Goal: Task Accomplishment & Management: Complete application form

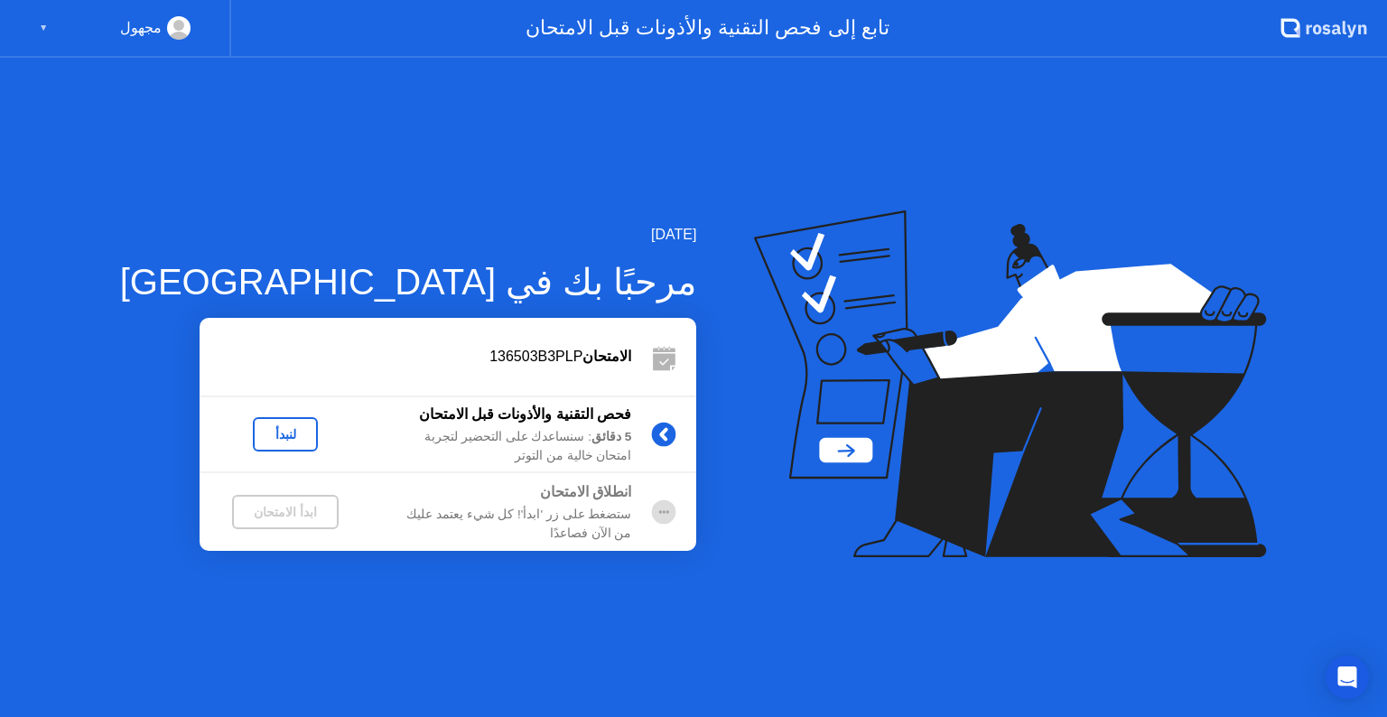
click at [260, 435] on div "لنبدأ" at bounding box center [285, 434] width 51 height 14
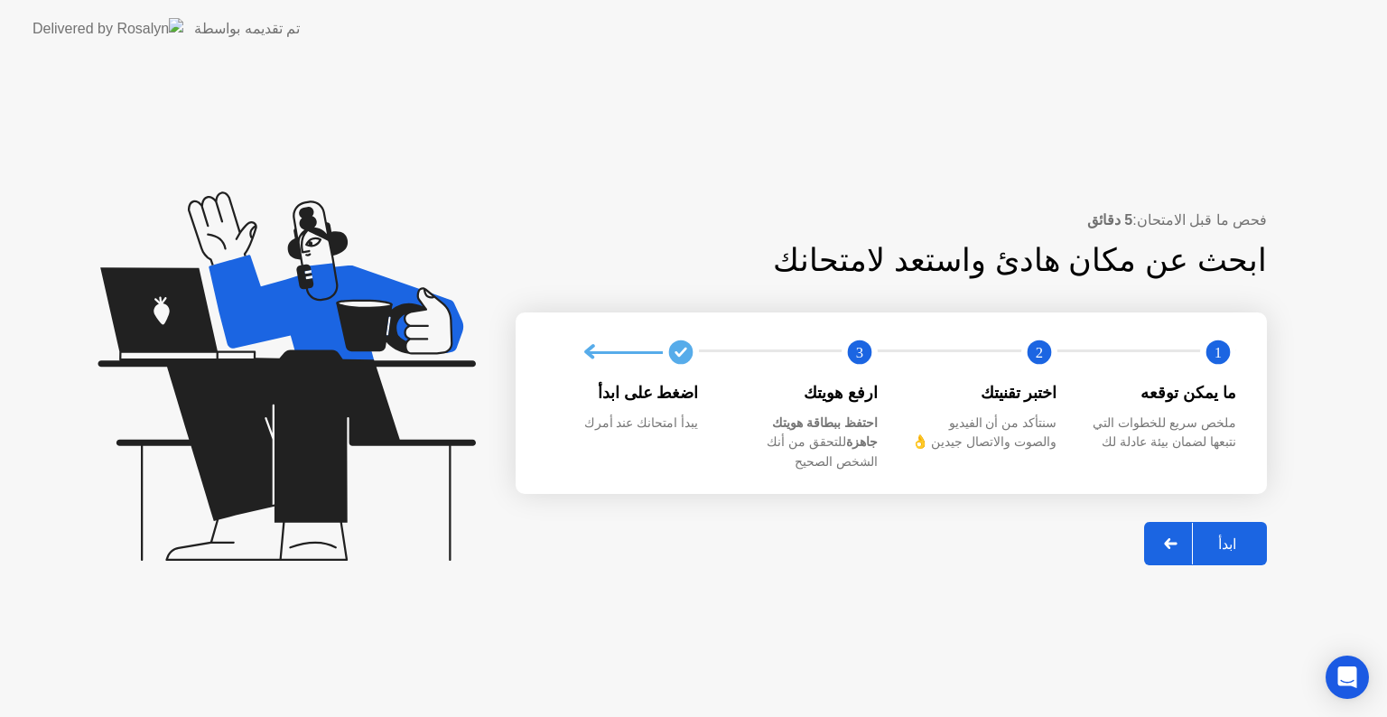
click at [1174, 538] on icon at bounding box center [1171, 543] width 14 height 11
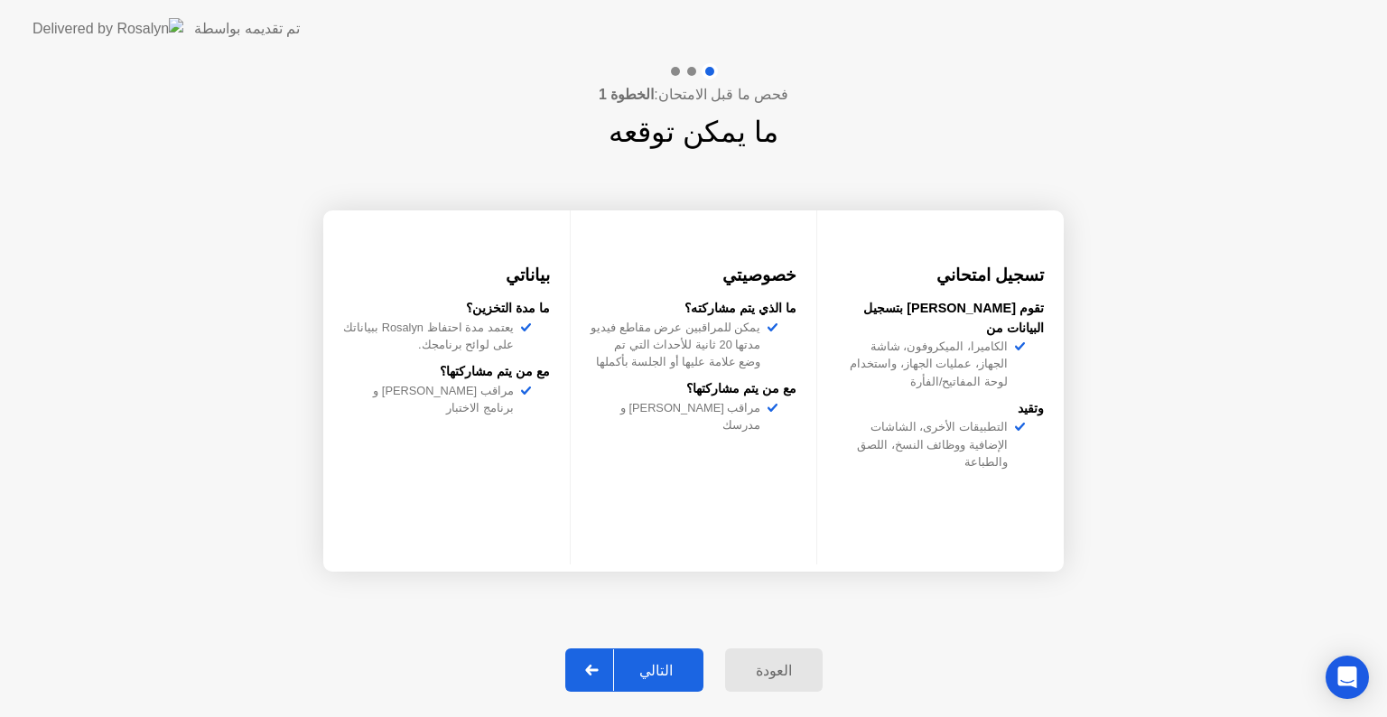
click at [639, 658] on button "التالي" at bounding box center [634, 669] width 138 height 43
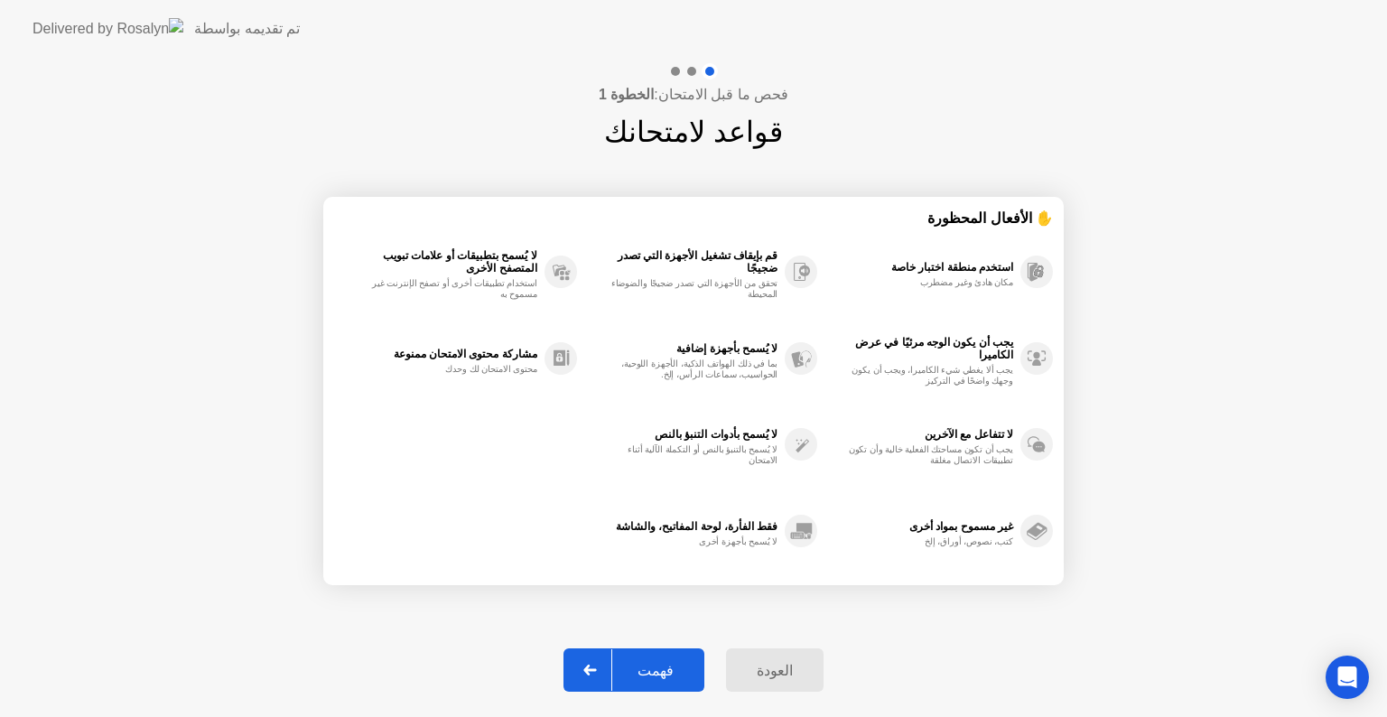
click at [603, 660] on div at bounding box center [590, 670] width 43 height 42
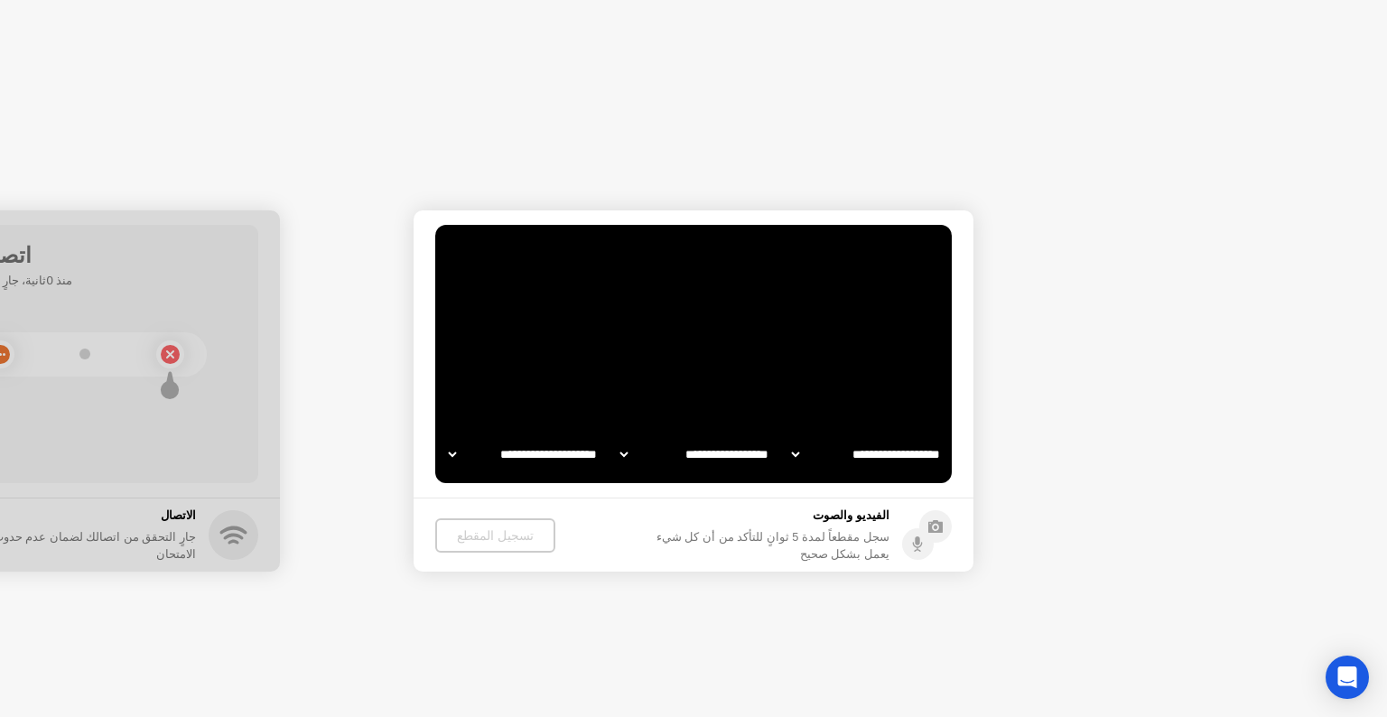
select select "**********"
select select "*******"
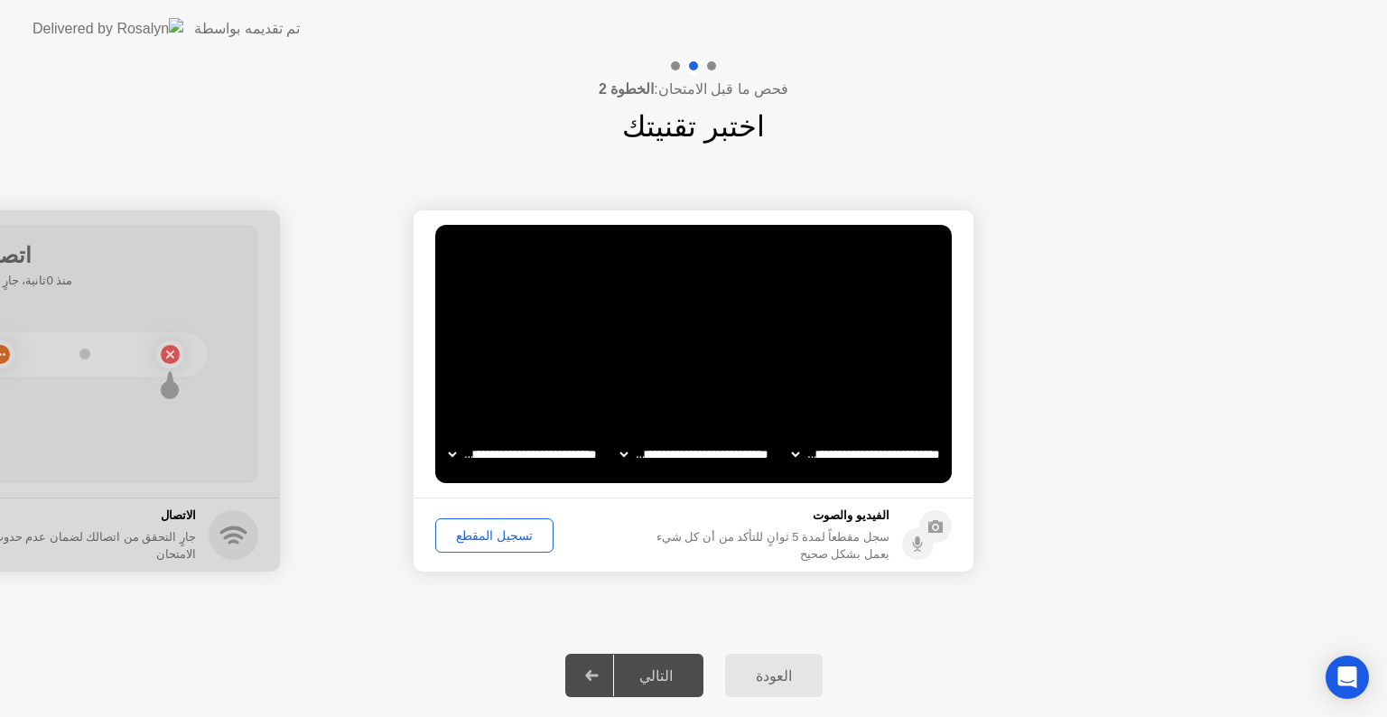
click at [506, 539] on div "تسجيل المقطع" at bounding box center [495, 535] width 106 height 14
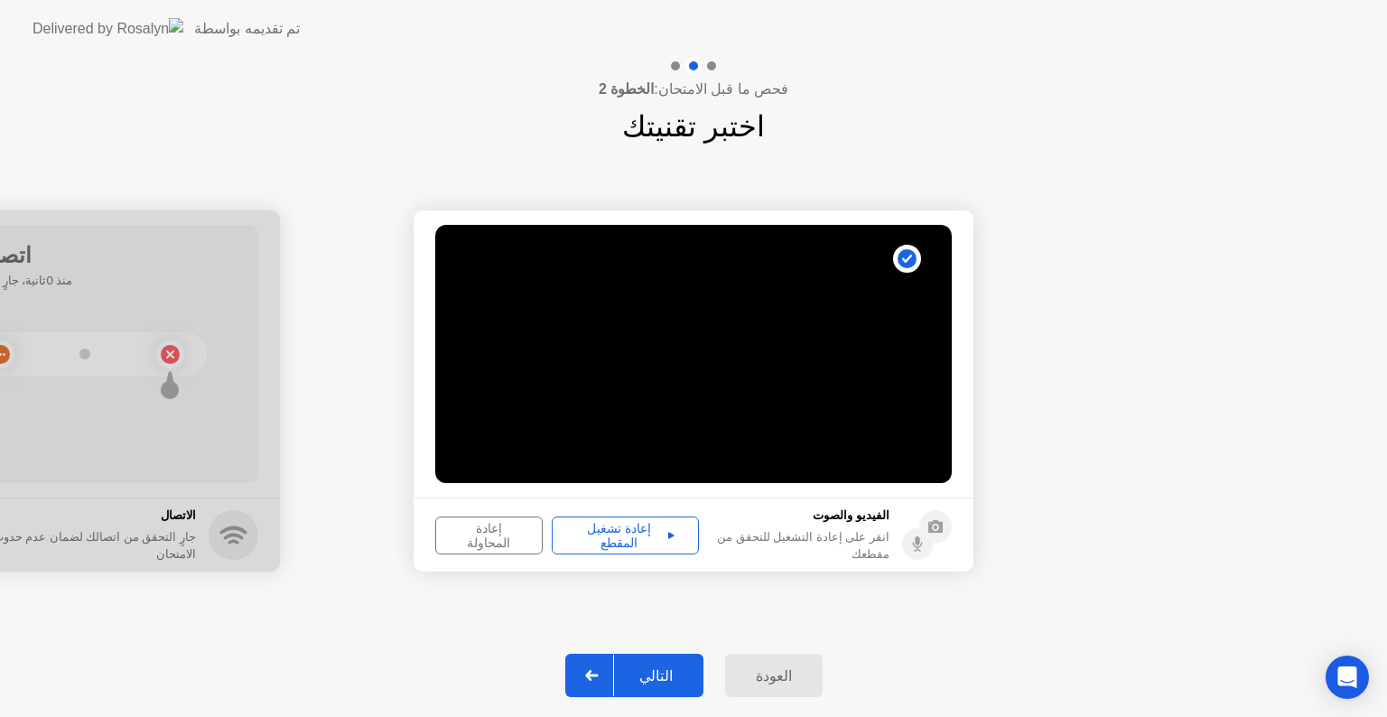
click at [601, 542] on div "إعادة تشغيل المقطع" at bounding box center [625, 535] width 135 height 29
click at [646, 679] on div "التالي" at bounding box center [656, 675] width 84 height 17
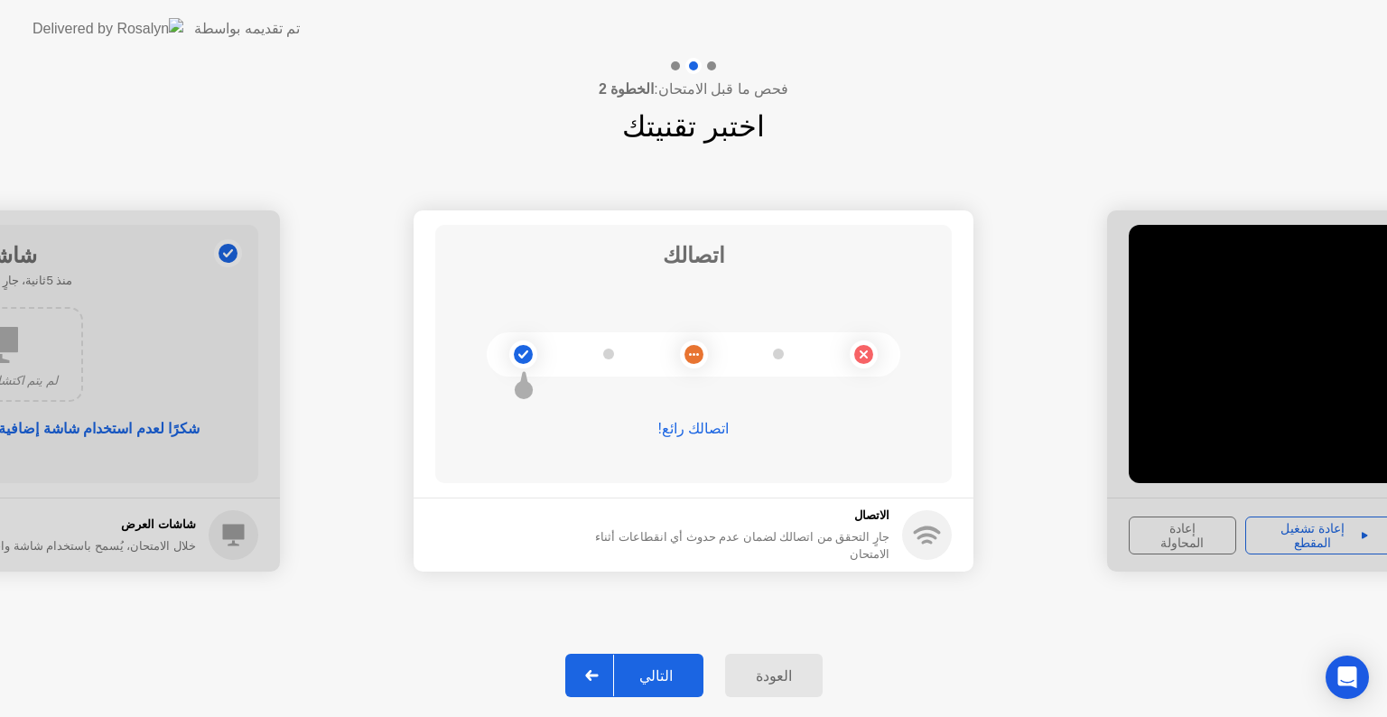
click at [643, 684] on div "التالي" at bounding box center [656, 675] width 84 height 17
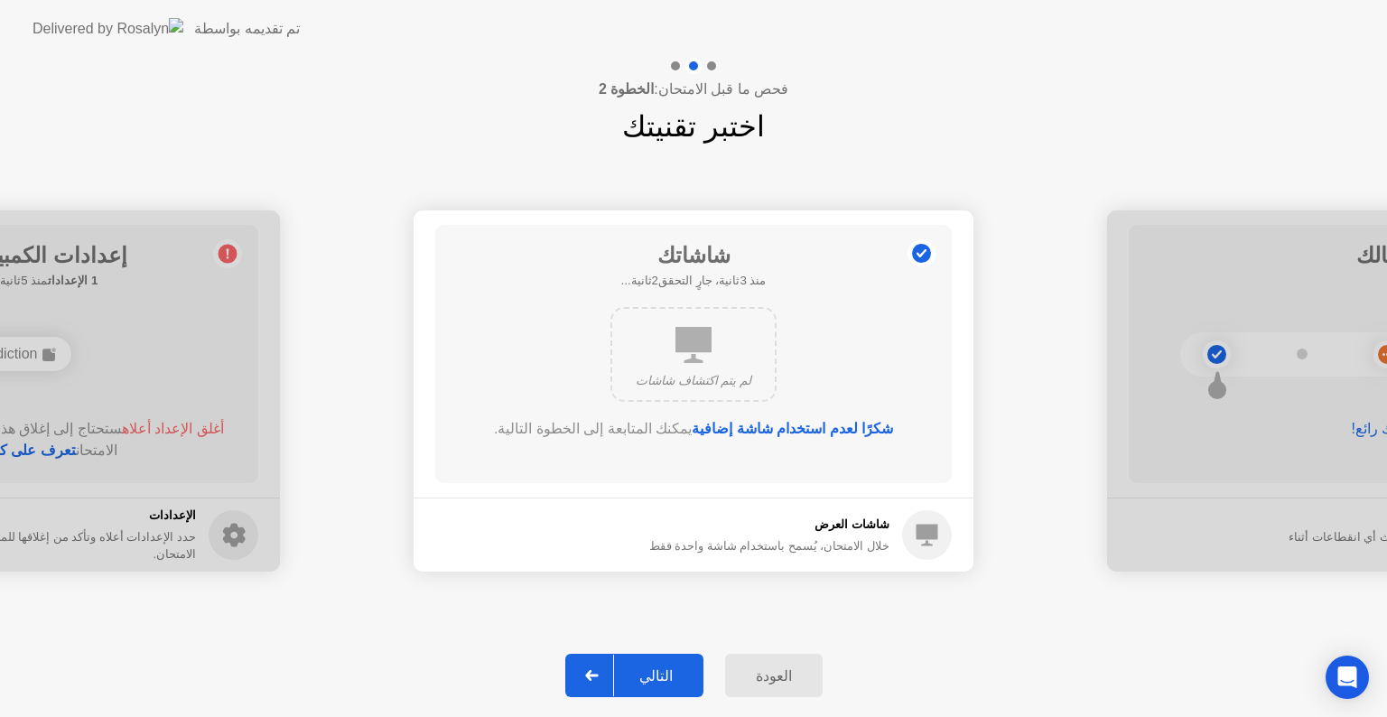
click at [643, 684] on div "التالي" at bounding box center [656, 675] width 84 height 17
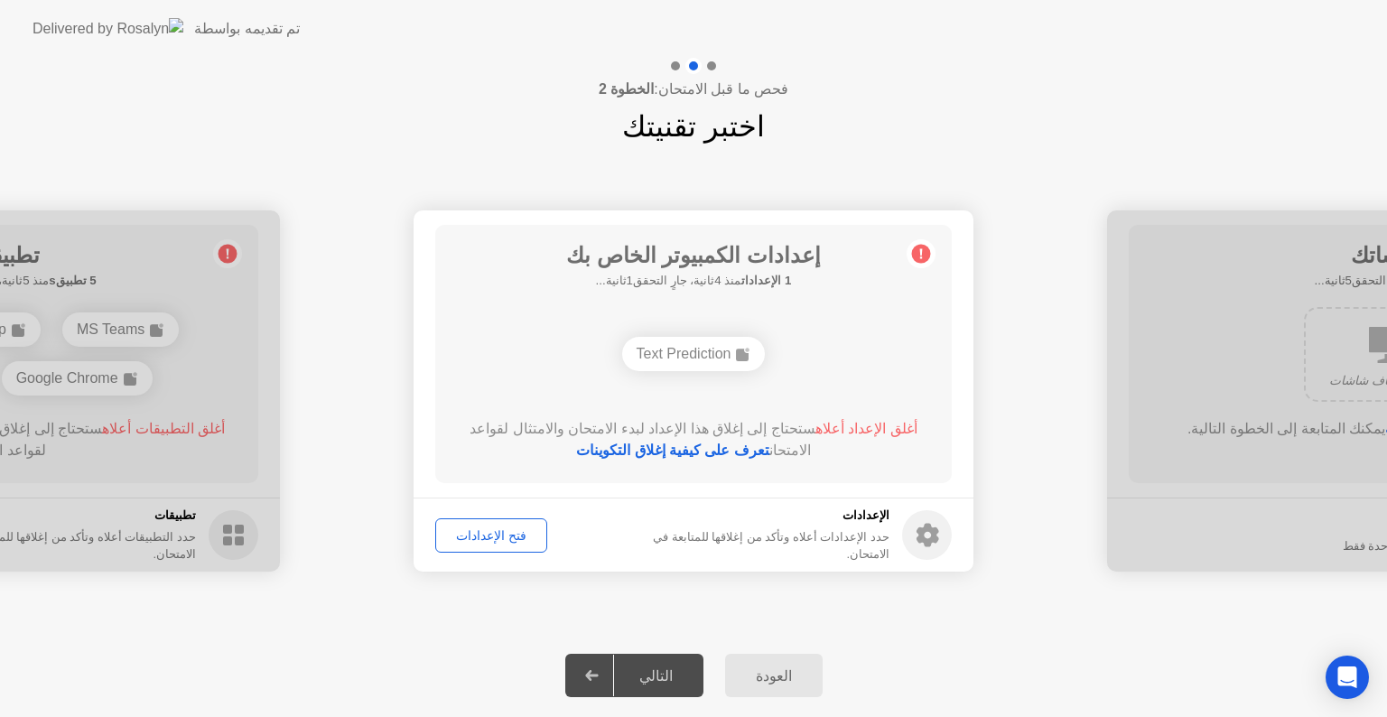
click at [502, 533] on div "فتح الإعدادات" at bounding box center [491, 535] width 99 height 14
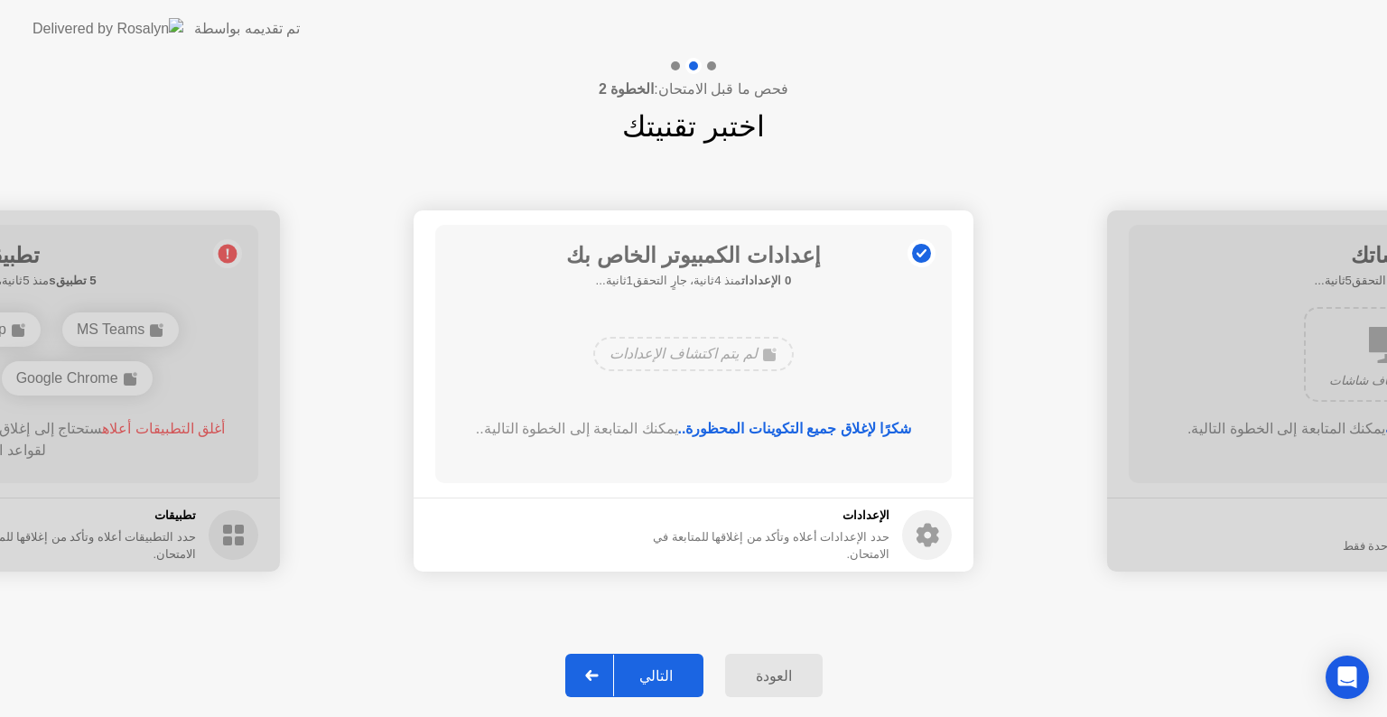
click at [664, 670] on div "التالي" at bounding box center [656, 675] width 84 height 17
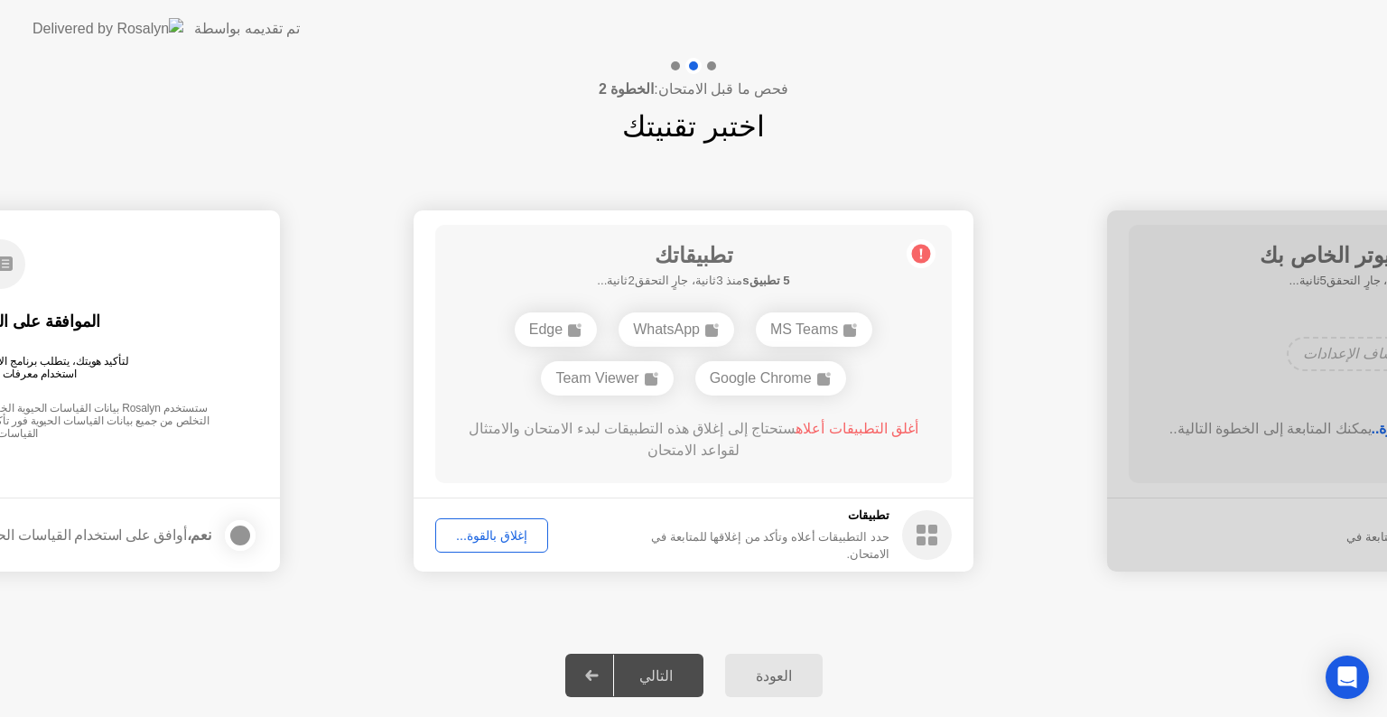
click at [928, 532] on circle at bounding box center [927, 535] width 50 height 50
click at [515, 540] on div "إغلاق بالقوة..." at bounding box center [492, 535] width 100 height 14
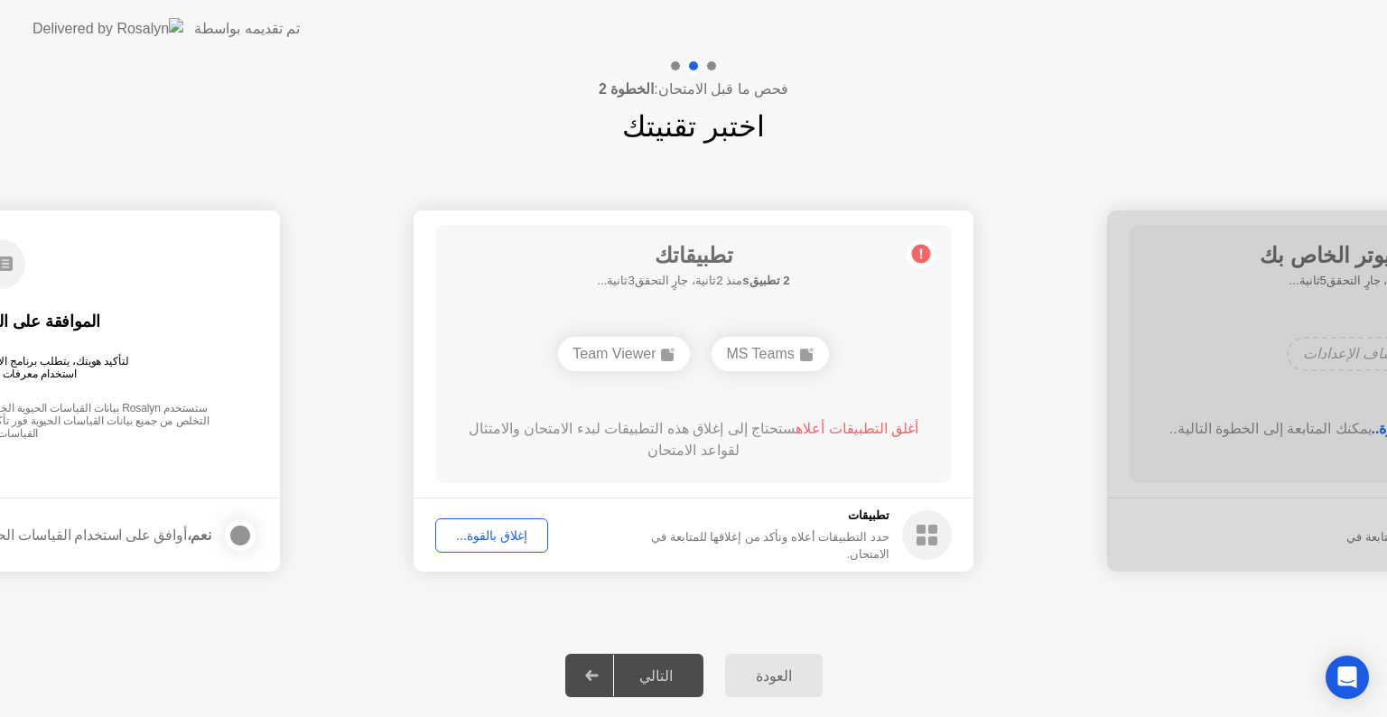
click at [495, 540] on div "إغلاق بالقوة..." at bounding box center [492, 535] width 100 height 14
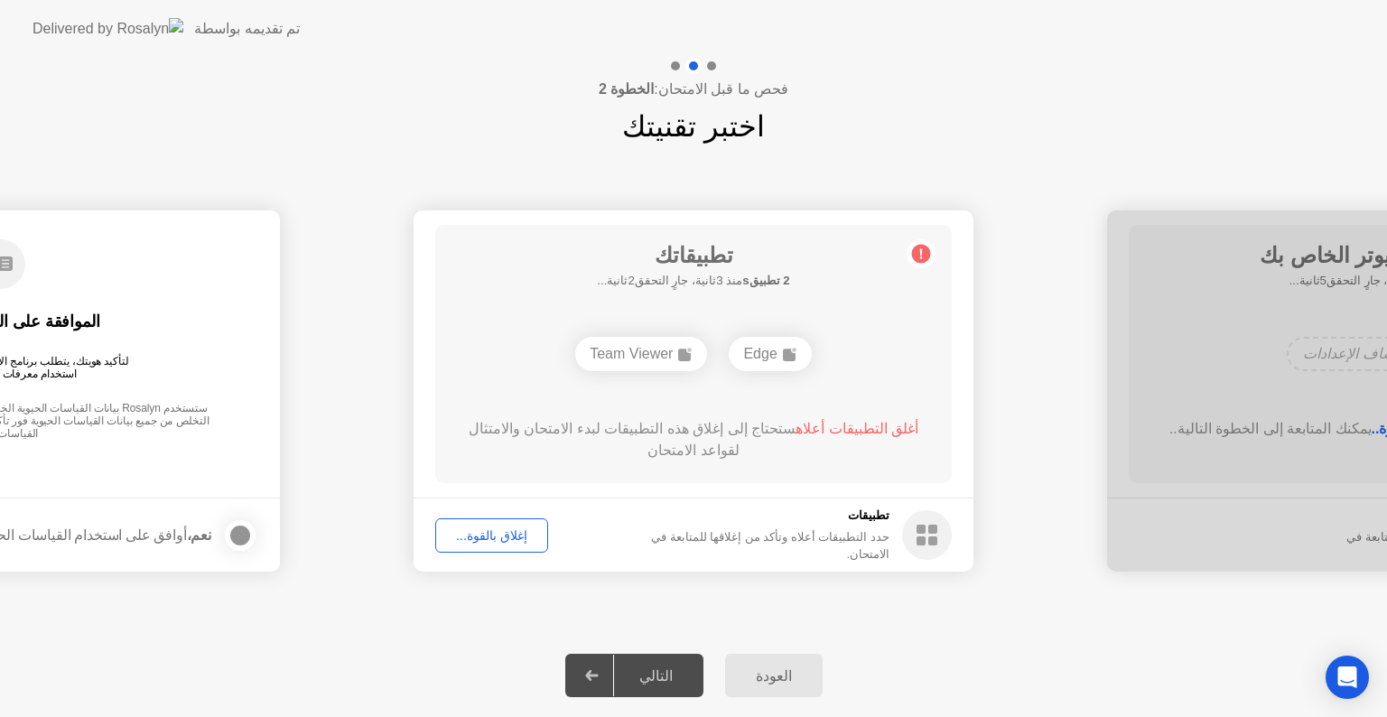
click at [493, 533] on div "إغلاق بالقوة..." at bounding box center [492, 535] width 100 height 14
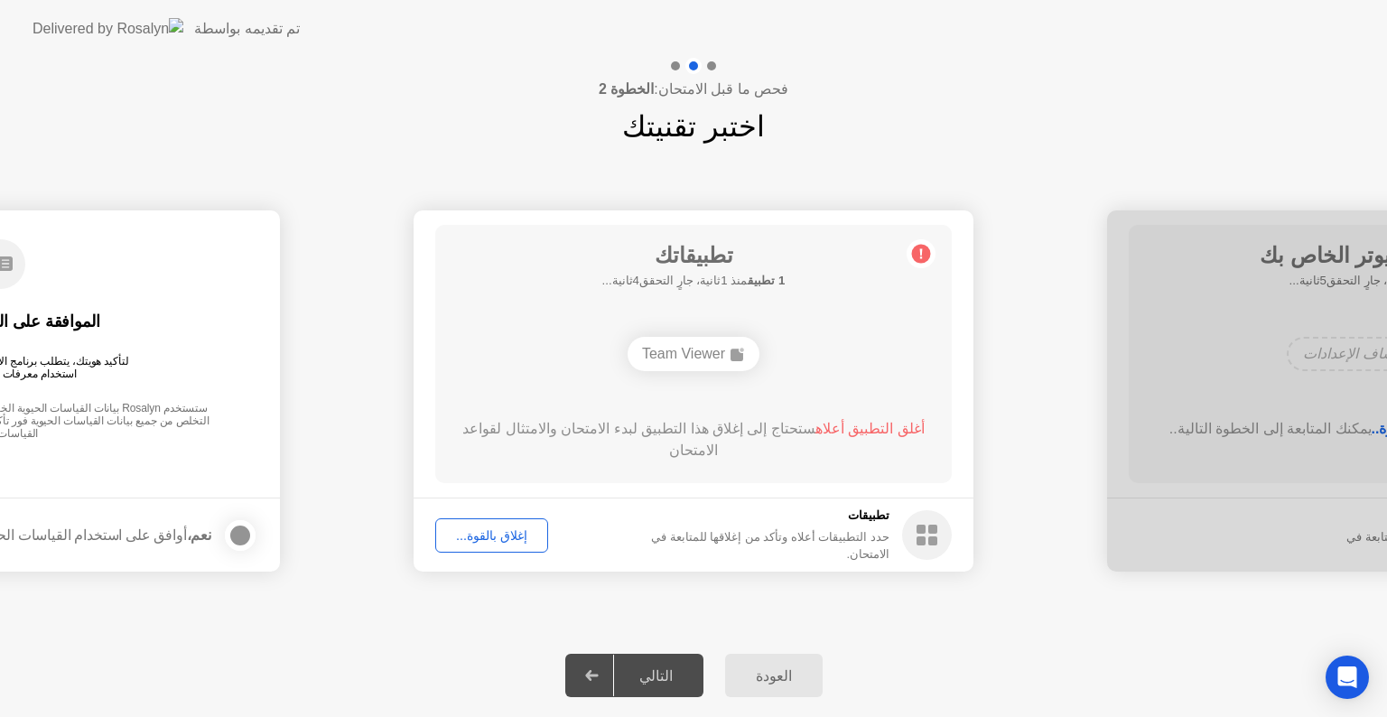
click at [387, 658] on div "العودة التالي" at bounding box center [693, 675] width 1387 height 83
click at [505, 528] on div "إغلاق بالقوة..." at bounding box center [492, 535] width 100 height 14
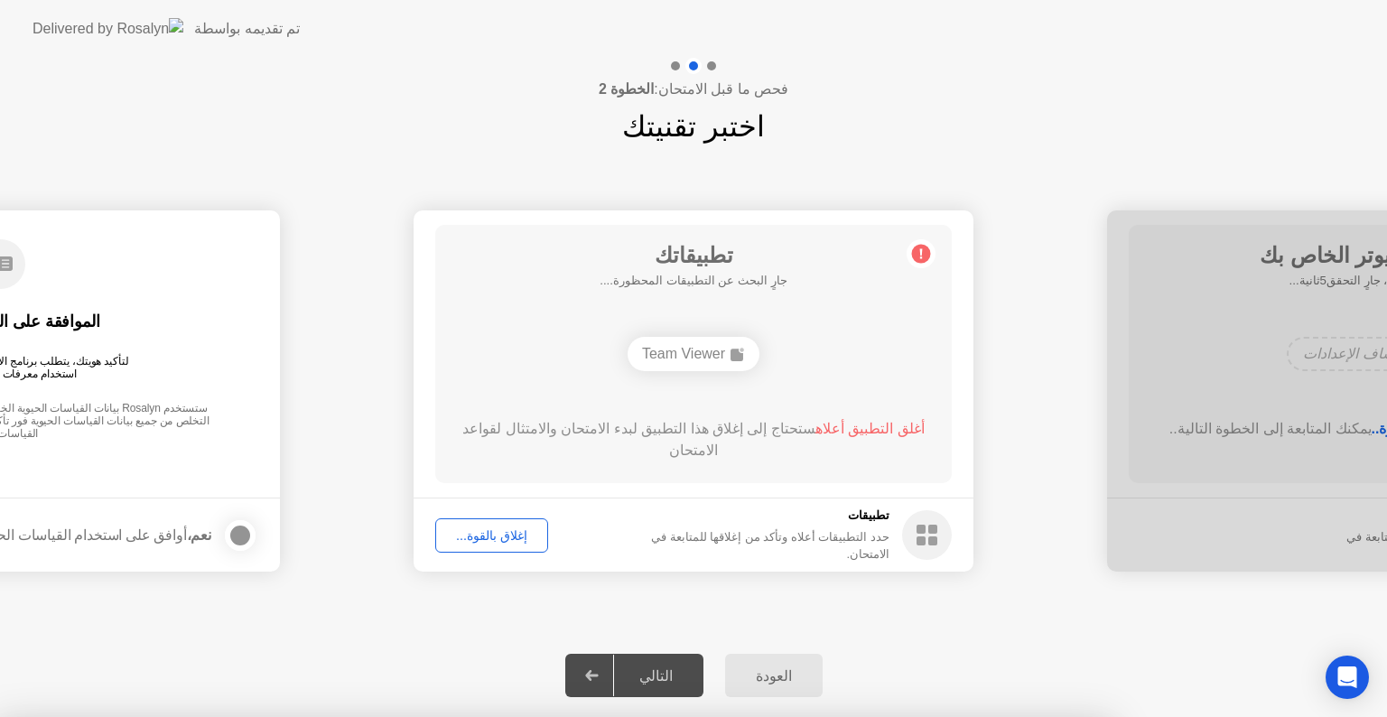
drag, startPoint x: 748, startPoint y: 390, endPoint x: 682, endPoint y: 387, distance: 66.0
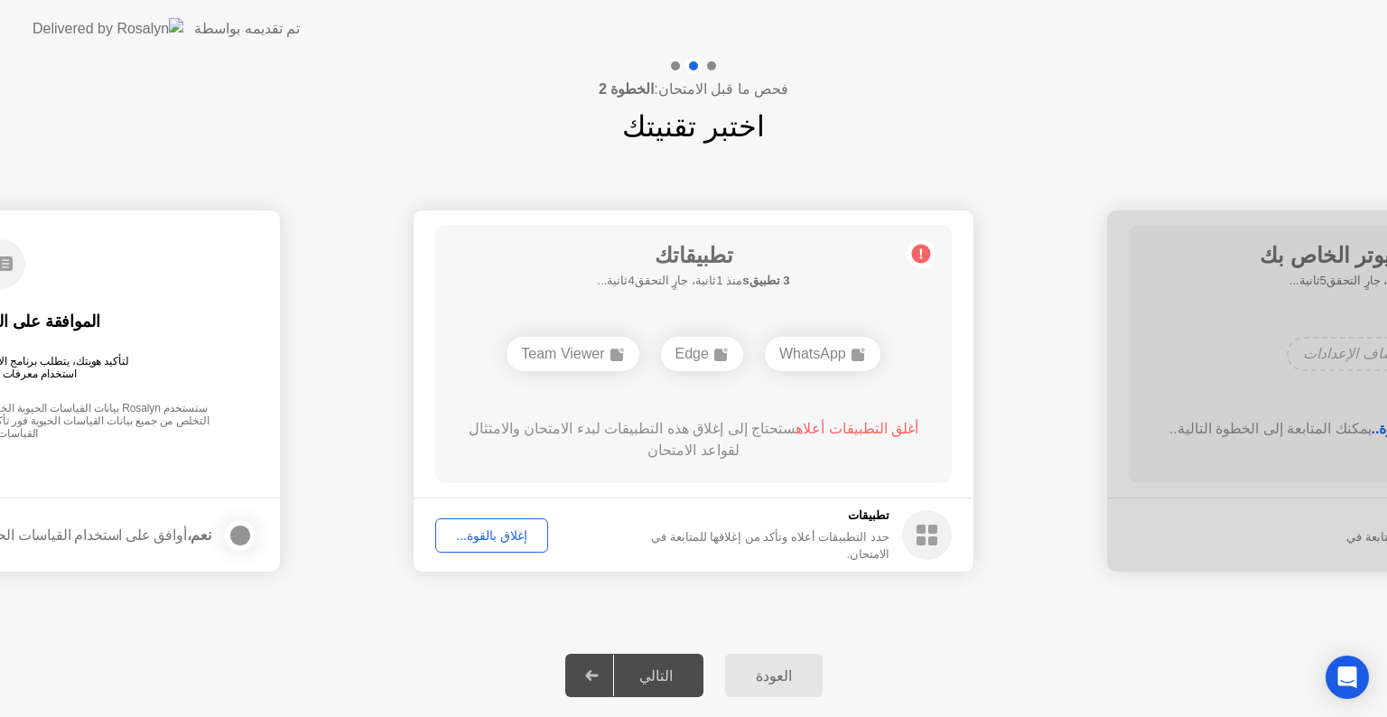
click at [482, 535] on div "إغلاق بالقوة..." at bounding box center [492, 535] width 100 height 14
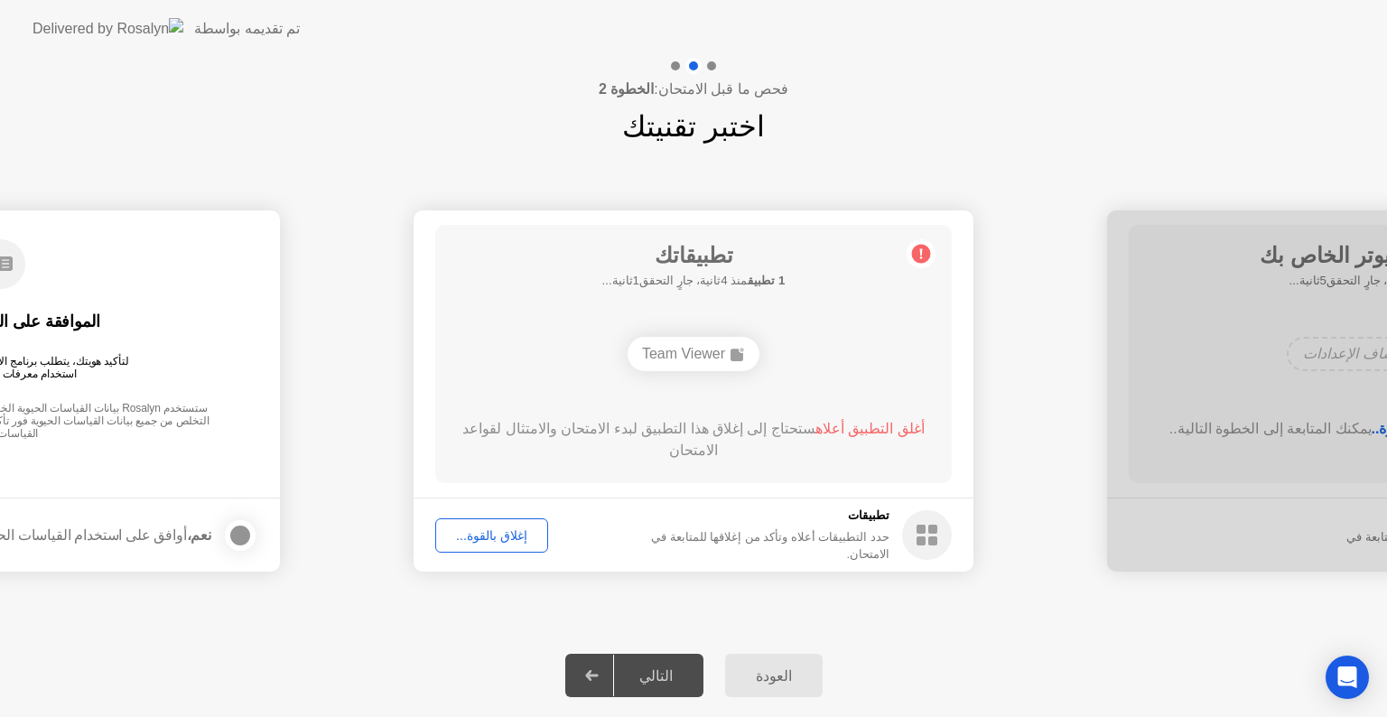
click at [917, 532] on circle at bounding box center [927, 535] width 50 height 50
click at [701, 357] on div "Team Viewer" at bounding box center [694, 354] width 132 height 34
click at [434, 223] on main "تطبيقاتك 2 تطبيقs منذ 1ثانية، جارٍ التحقق4ثانية... Edge Team Viewer أغلق التطبي…" at bounding box center [694, 353] width 560 height 287
click at [506, 528] on div "إغلاق بالقوة..." at bounding box center [492, 535] width 100 height 14
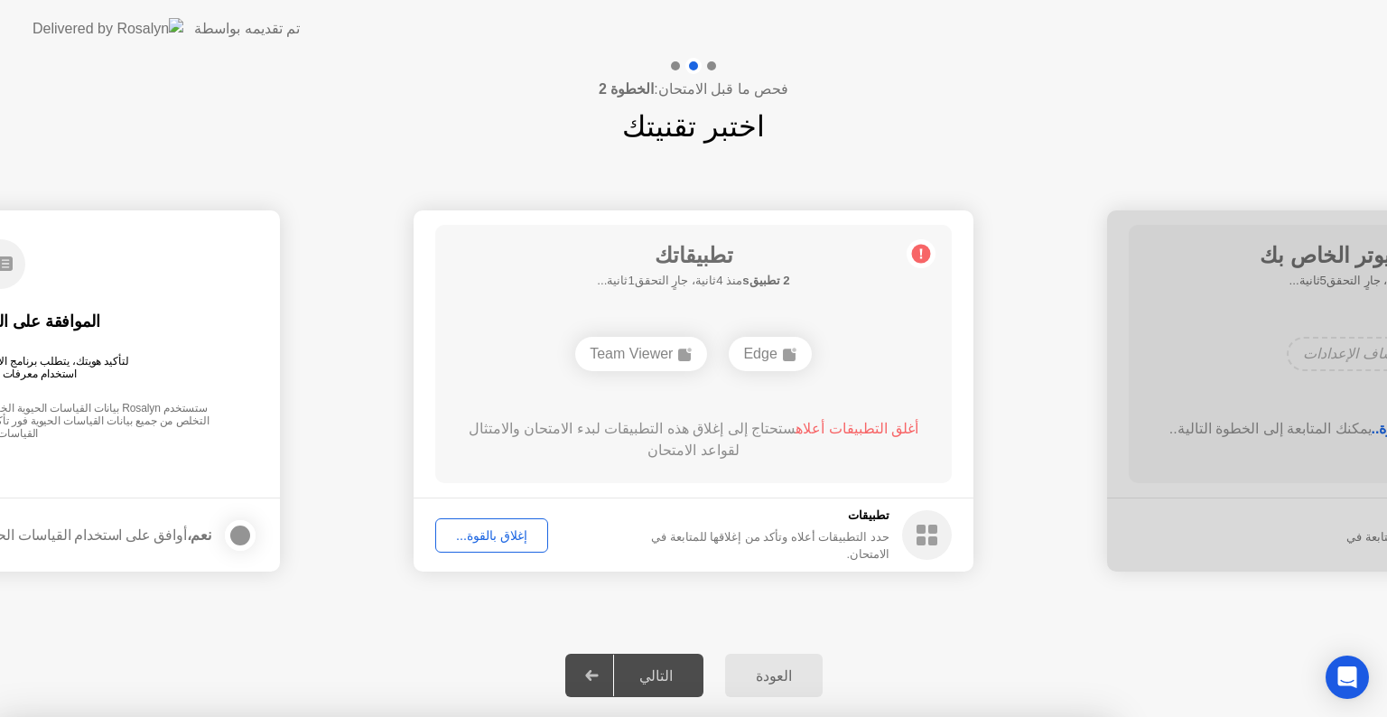
click at [515, 716] on div at bounding box center [693, 717] width 1387 height 0
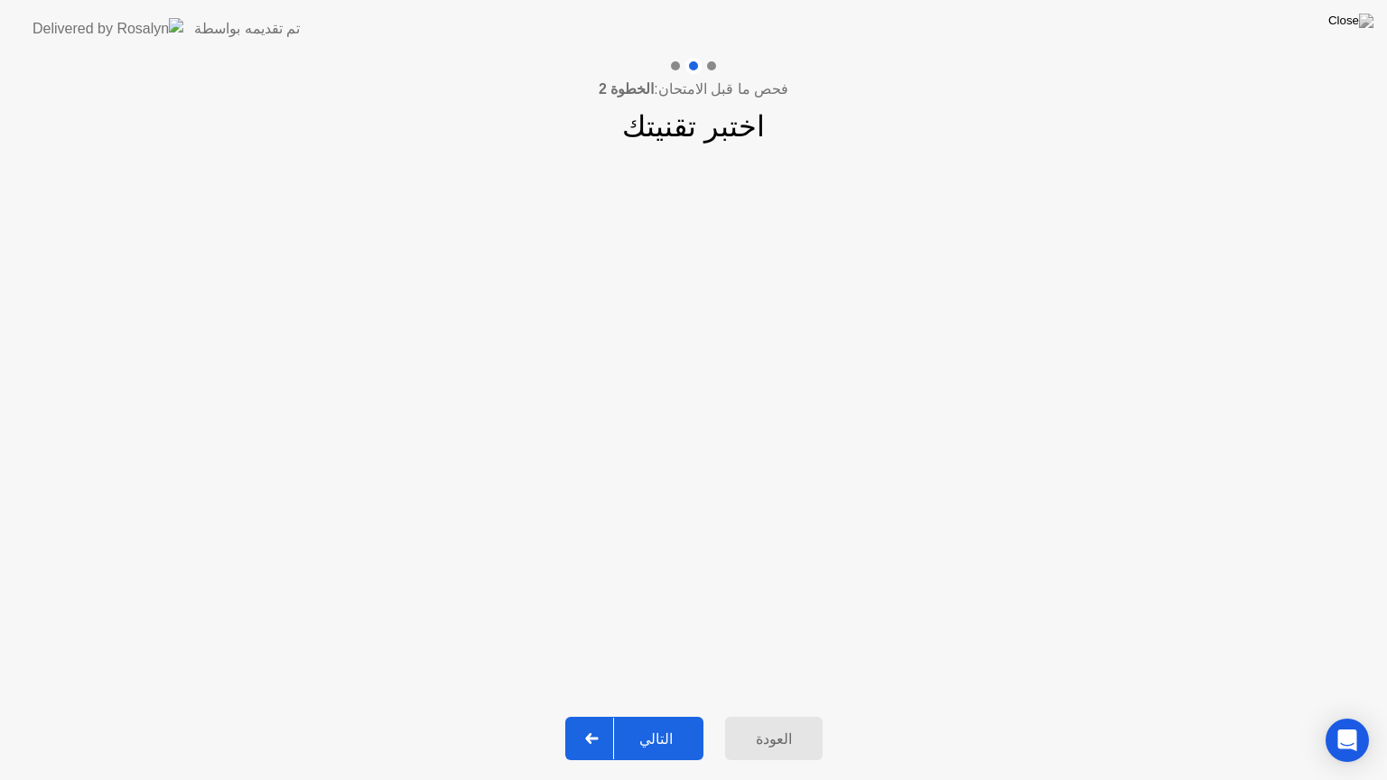
click at [596, 716] on div at bounding box center [592, 739] width 43 height 42
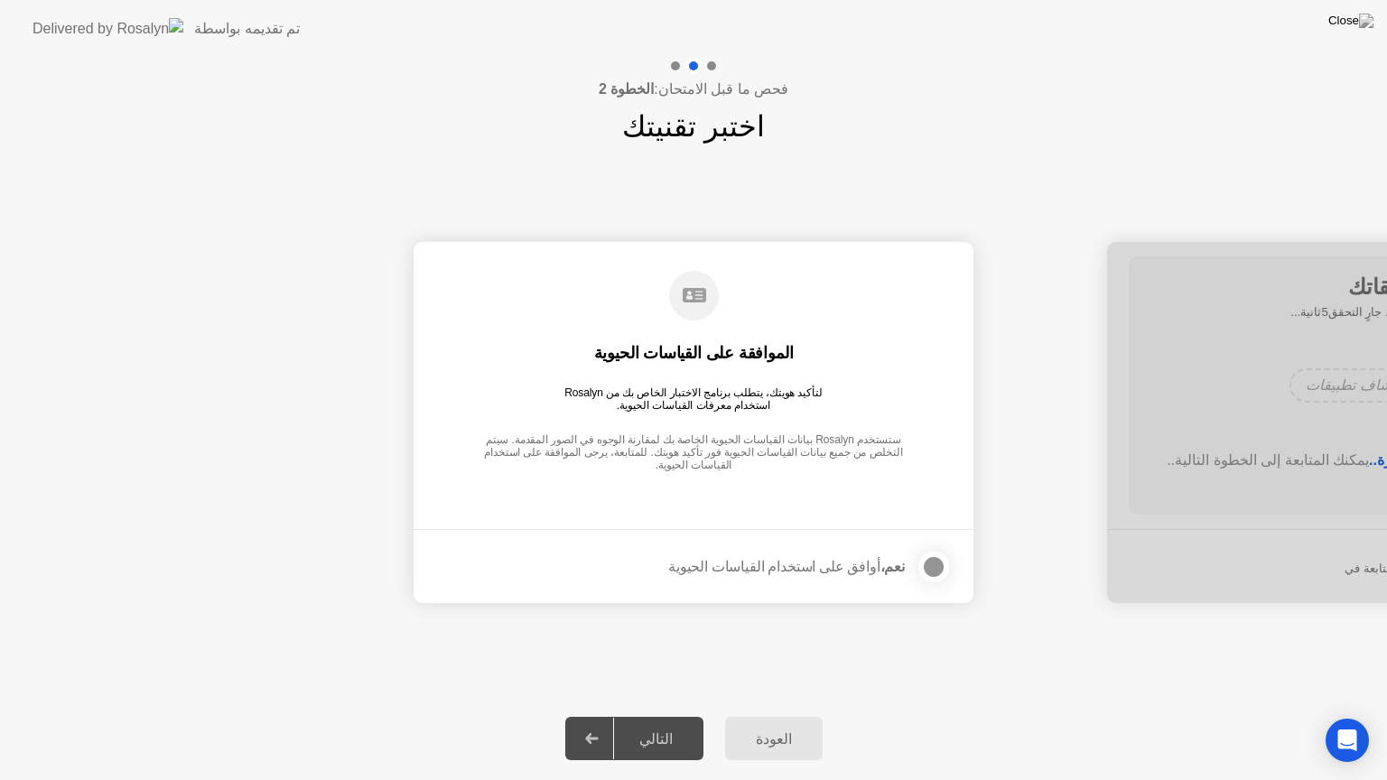
click at [932, 568] on div at bounding box center [934, 567] width 22 height 22
click at [614, 716] on div at bounding box center [592, 739] width 43 height 42
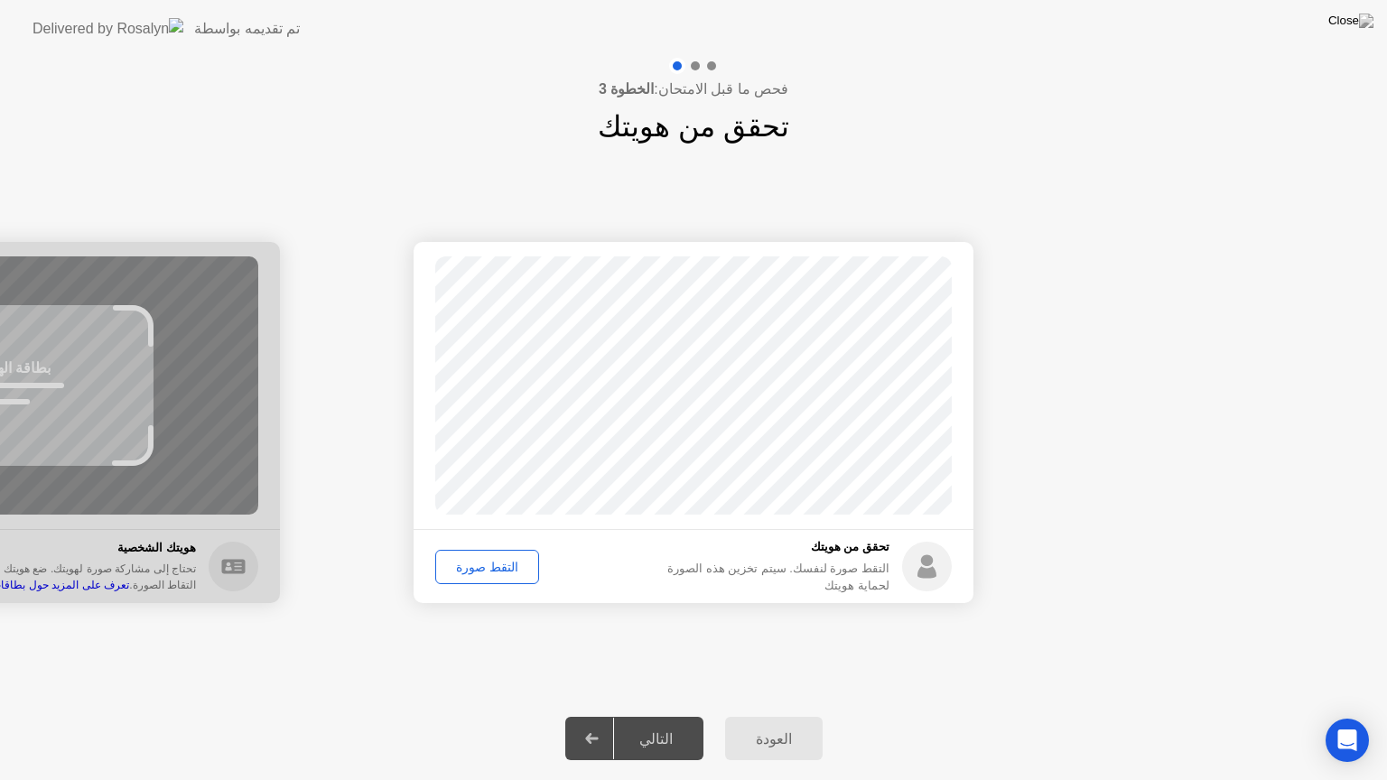
click at [490, 573] on div "التقط صورة" at bounding box center [487, 567] width 91 height 14
click at [490, 573] on div "إعادة الالتقاط" at bounding box center [491, 567] width 98 height 14
click at [490, 573] on div "التقط صورة" at bounding box center [487, 567] width 91 height 14
click at [644, 716] on div "التالي" at bounding box center [656, 739] width 84 height 17
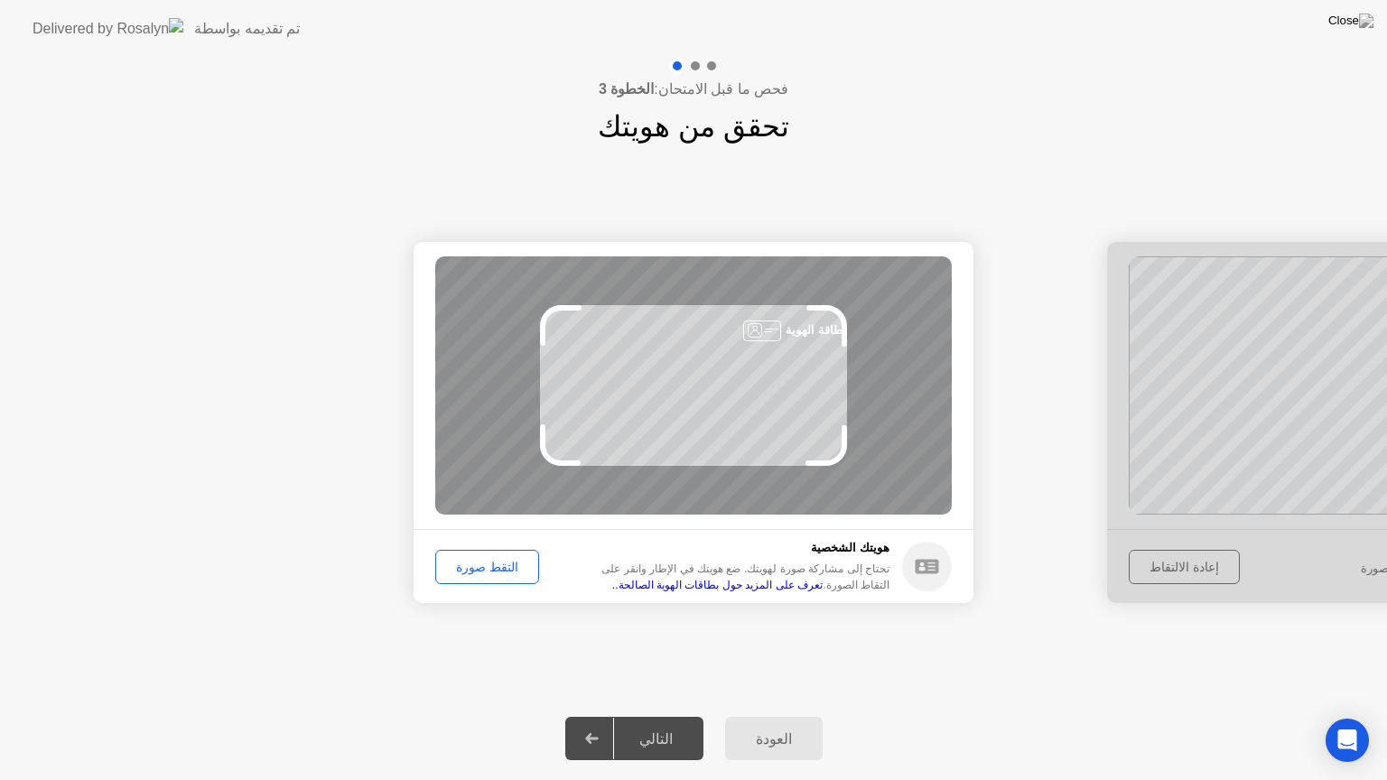
click at [499, 569] on div "التقط صورة" at bounding box center [487, 567] width 91 height 14
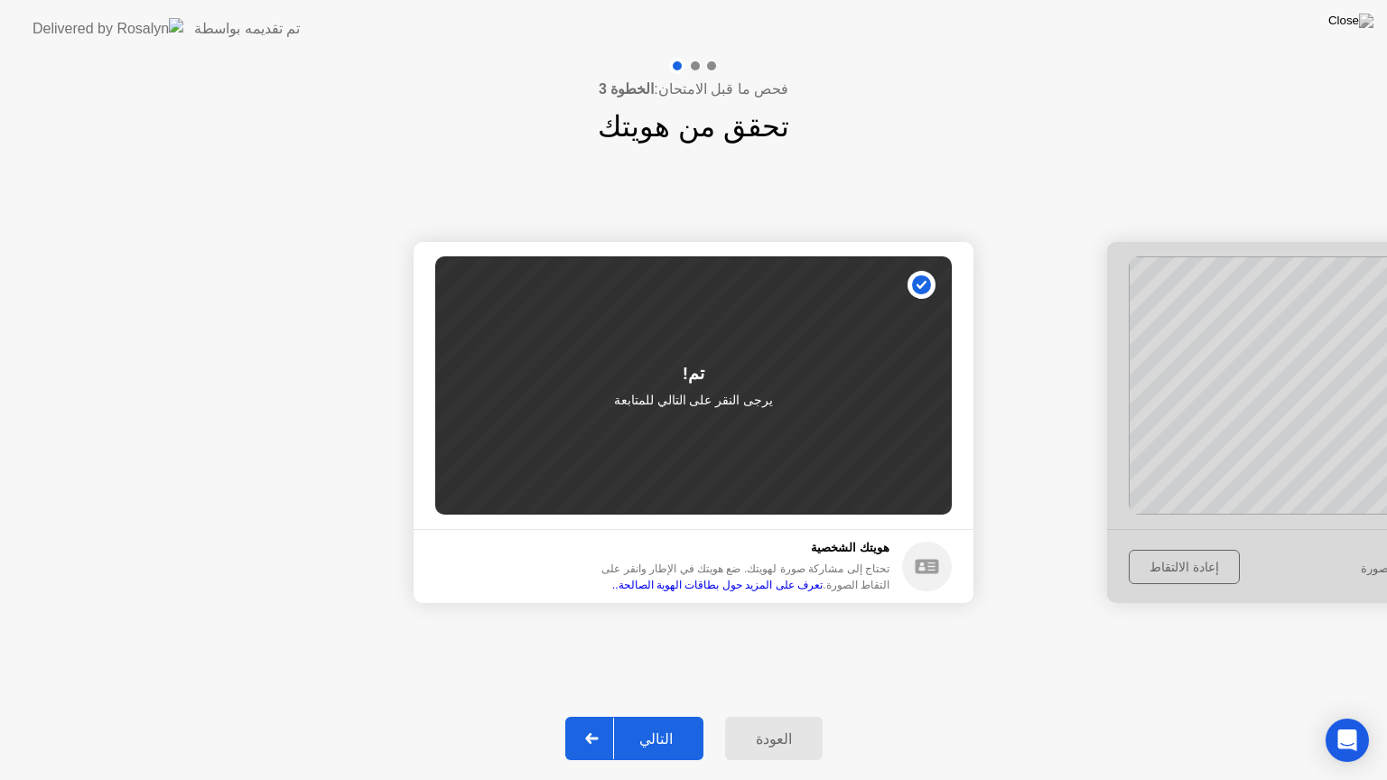
click at [643, 716] on div "التالي" at bounding box center [656, 739] width 84 height 17
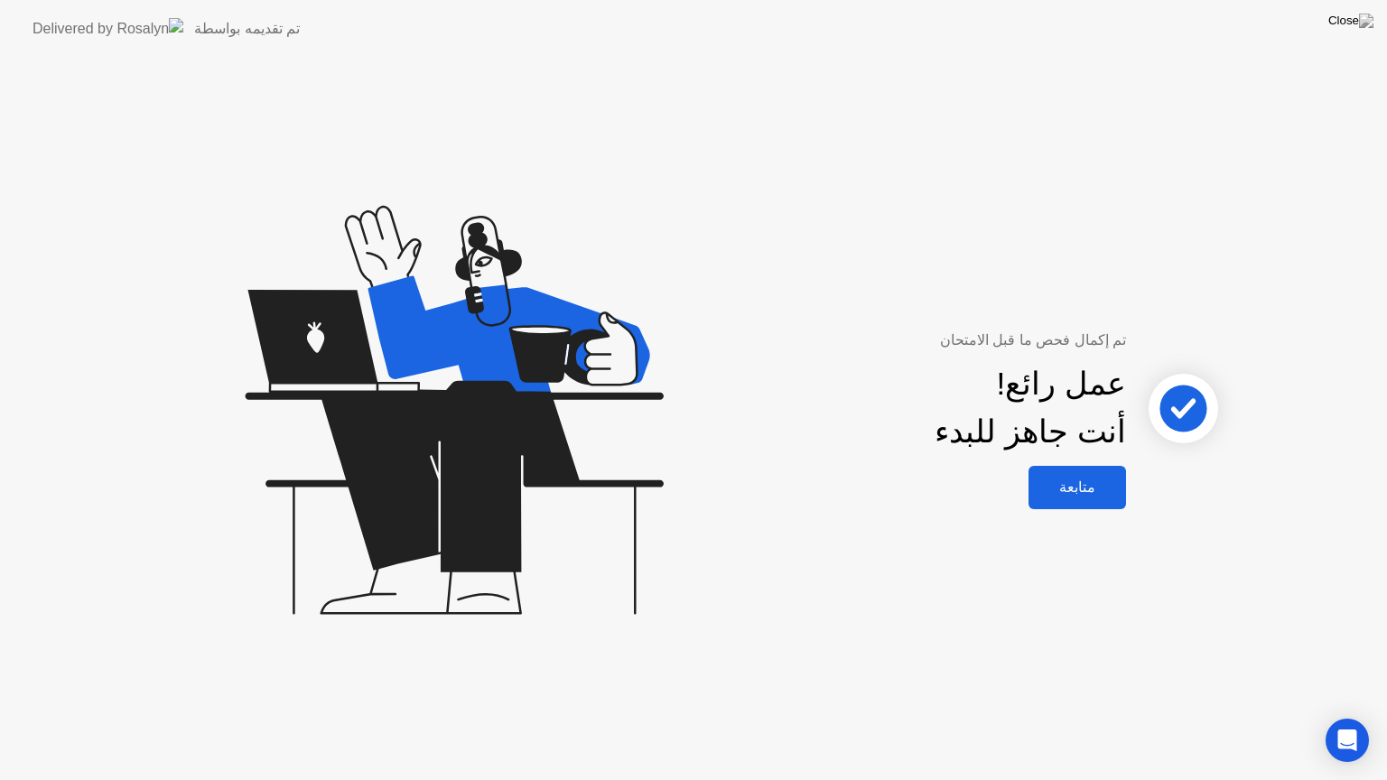
click at [1087, 486] on div "متابعة" at bounding box center [1077, 487] width 87 height 17
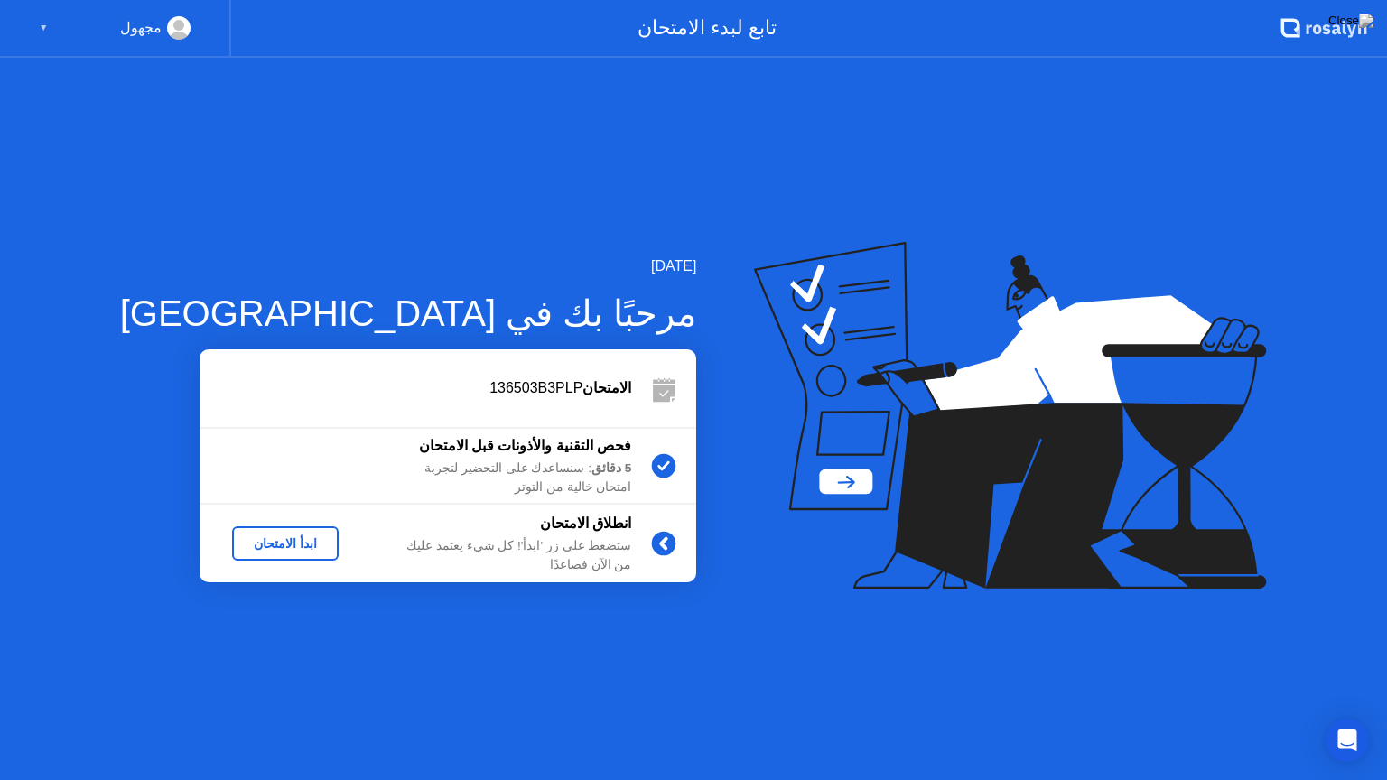
click at [260, 546] on div "ابدأ الامتحان" at bounding box center [285, 543] width 92 height 14
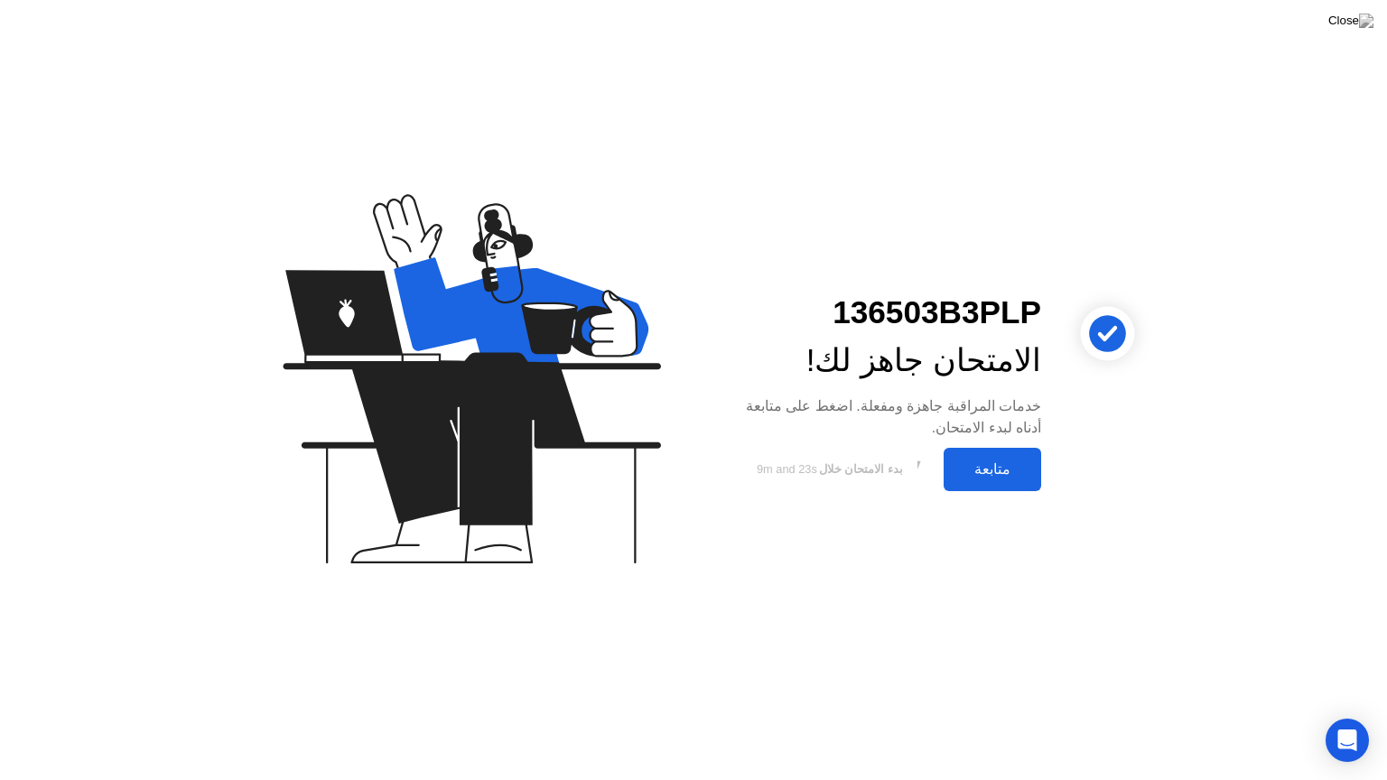
click at [975, 469] on div "متابعة" at bounding box center [992, 469] width 87 height 17
